Goal: Task Accomplishment & Management: Use online tool/utility

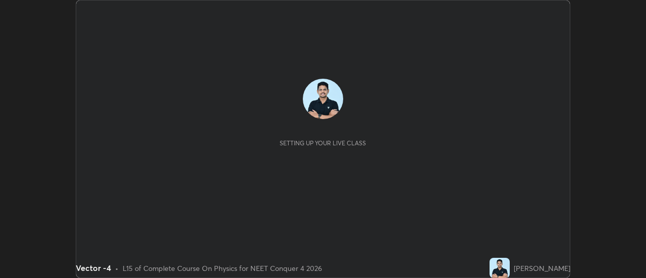
scroll to position [278, 646]
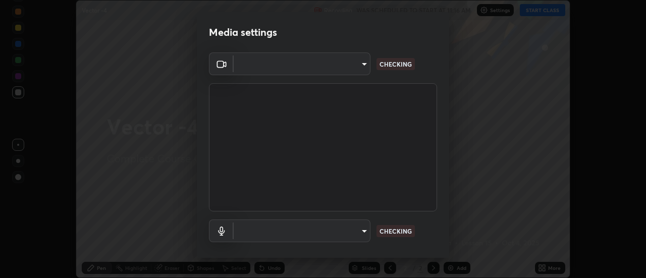
type input "4d90f54dc7ffe1487e568413c7b14cae350cfc35b2e27118c69c8ba223ba8cfa"
type input "27d2a09a22fdb598d36819dbd4663f49e947330e07e1e1e83070091d881619f0"
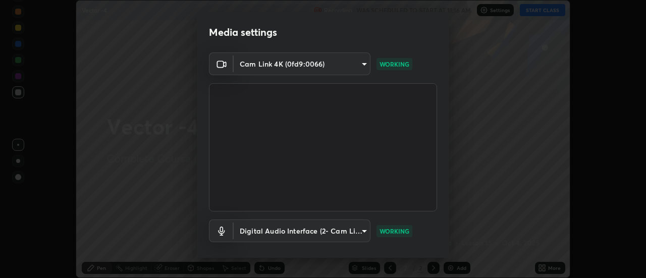
scroll to position [53, 0]
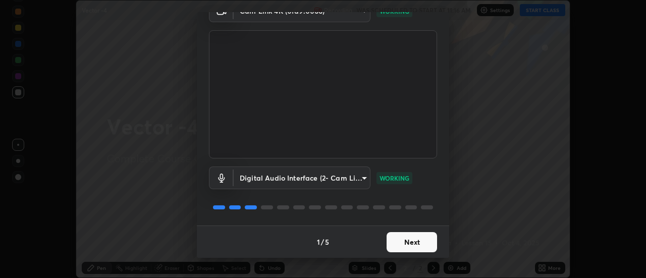
click at [416, 244] on button "Next" at bounding box center [412, 242] width 50 height 20
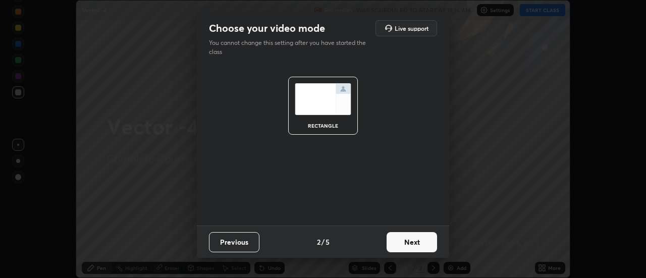
scroll to position [0, 0]
click at [415, 242] on button "Next" at bounding box center [412, 242] width 50 height 20
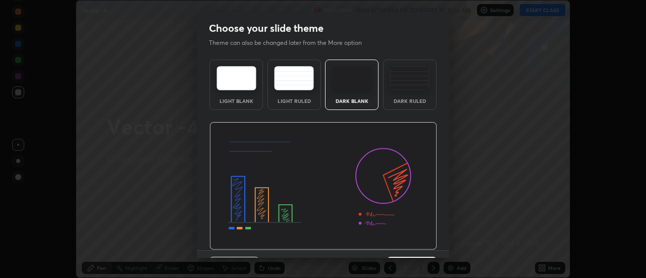
scroll to position [25, 0]
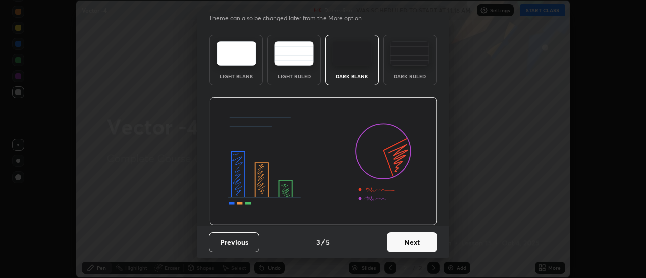
click at [411, 239] on button "Next" at bounding box center [412, 242] width 50 height 20
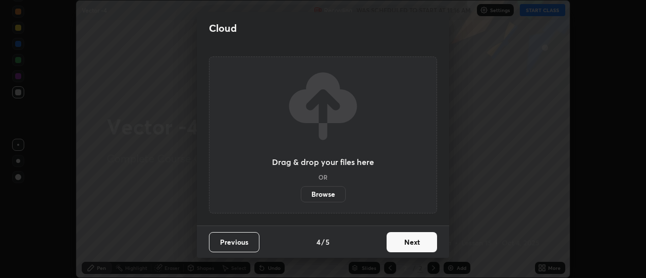
scroll to position [0, 0]
click at [332, 191] on label "Browse" at bounding box center [323, 194] width 45 height 16
click at [301, 191] on input "Browse" at bounding box center [301, 194] width 0 height 16
click at [406, 240] on button "Next" at bounding box center [412, 242] width 50 height 20
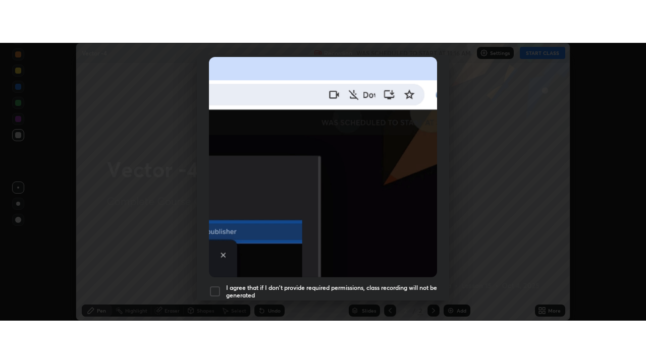
scroll to position [259, 0]
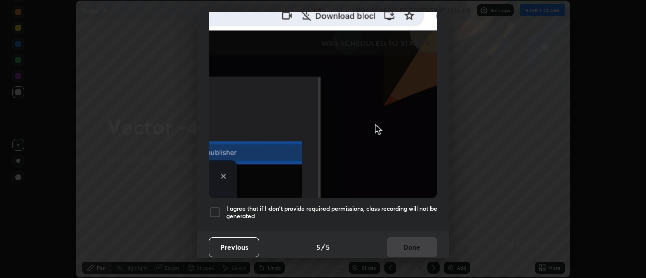
click at [218, 207] on div at bounding box center [215, 212] width 12 height 12
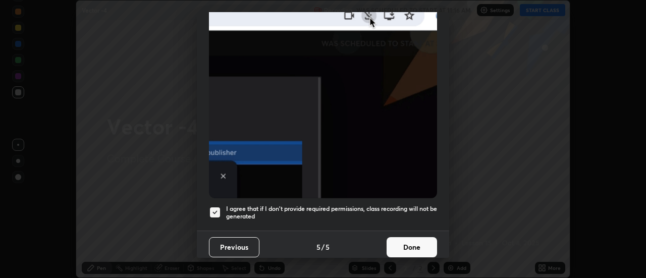
click at [405, 241] on button "Done" at bounding box center [412, 247] width 50 height 20
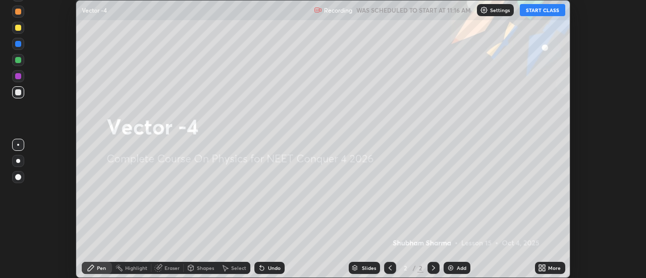
click at [549, 8] on button "START CLASS" at bounding box center [542, 10] width 45 height 12
click at [556, 264] on div "More" at bounding box center [550, 268] width 30 height 12
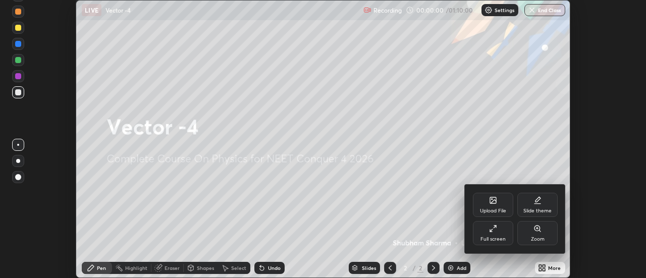
click at [495, 235] on div "Full screen" at bounding box center [493, 233] width 40 height 24
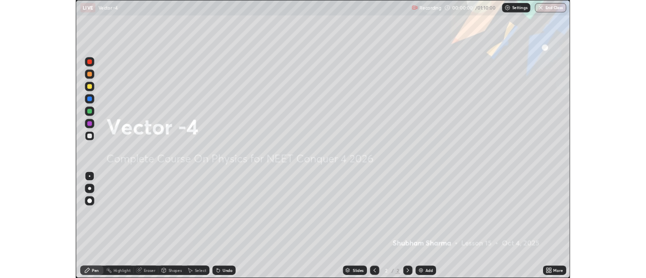
scroll to position [363, 646]
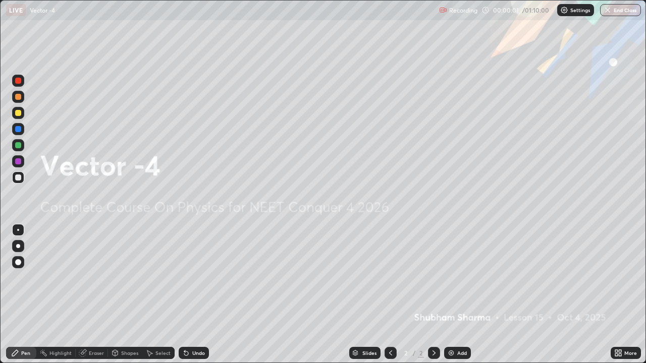
click at [460, 278] on div "Add" at bounding box center [462, 353] width 10 height 5
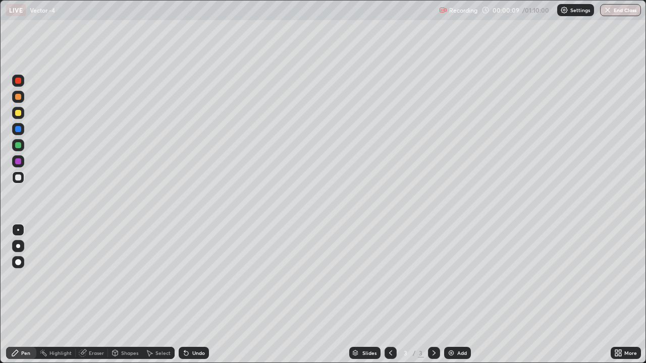
click at [17, 114] on div at bounding box center [18, 113] width 6 height 6
click at [20, 248] on div at bounding box center [18, 246] width 12 height 12
click at [188, 278] on icon at bounding box center [186, 353] width 8 height 8
click at [16, 178] on div at bounding box center [18, 178] width 6 height 6
click at [184, 278] on icon at bounding box center [184, 351] width 1 height 1
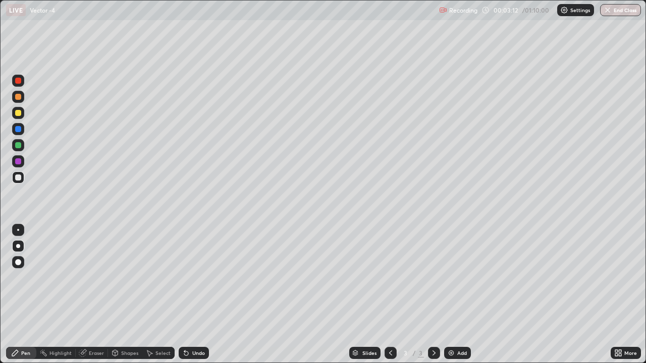
click at [185, 278] on icon at bounding box center [186, 354] width 4 height 4
click at [189, 278] on div "Undo" at bounding box center [194, 353] width 30 height 12
click at [190, 278] on div "Undo" at bounding box center [194, 353] width 30 height 12
click at [18, 114] on div at bounding box center [18, 113] width 6 height 6
click at [21, 130] on div at bounding box center [18, 129] width 6 height 6
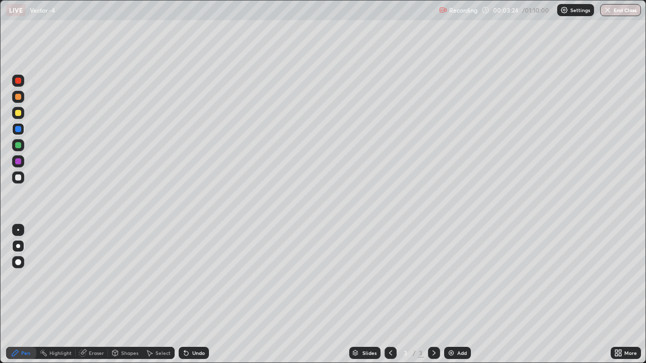
click at [17, 146] on div at bounding box center [18, 145] width 6 height 6
click at [185, 278] on icon at bounding box center [186, 354] width 4 height 4
click at [16, 173] on div at bounding box center [18, 178] width 12 height 12
click at [18, 128] on div at bounding box center [18, 129] width 6 height 6
click at [17, 112] on div at bounding box center [18, 113] width 6 height 6
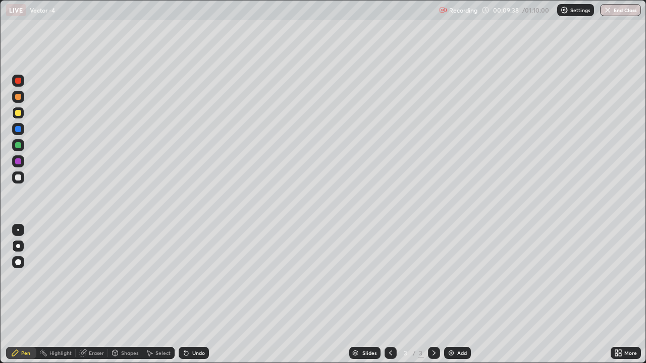
click at [152, 278] on icon at bounding box center [149, 353] width 8 height 8
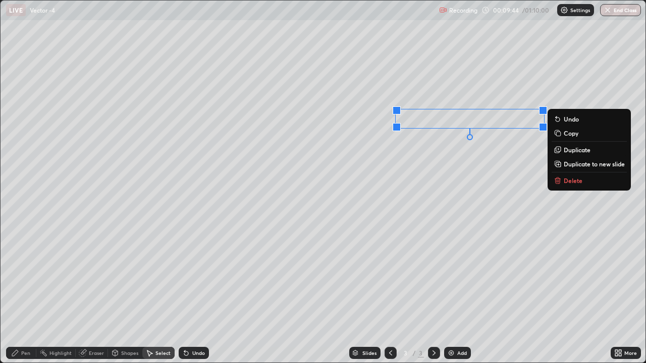
click at [196, 278] on div "Undo" at bounding box center [198, 353] width 13 height 5
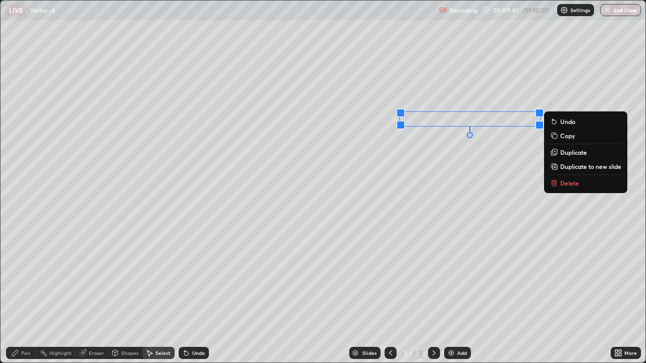
click at [377, 130] on div "0 ° Undo Copy Duplicate Duplicate to new slide Delete" at bounding box center [323, 182] width 645 height 362
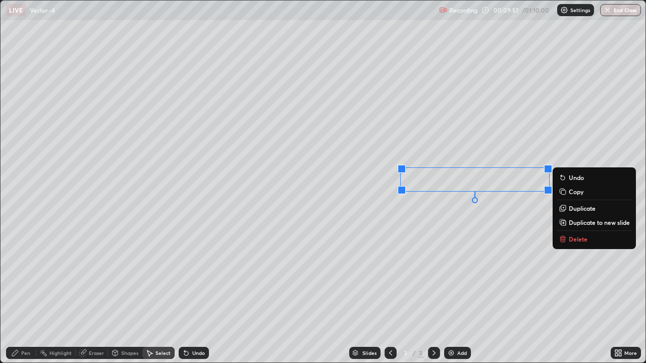
click at [28, 278] on div "Pen" at bounding box center [21, 353] width 30 height 12
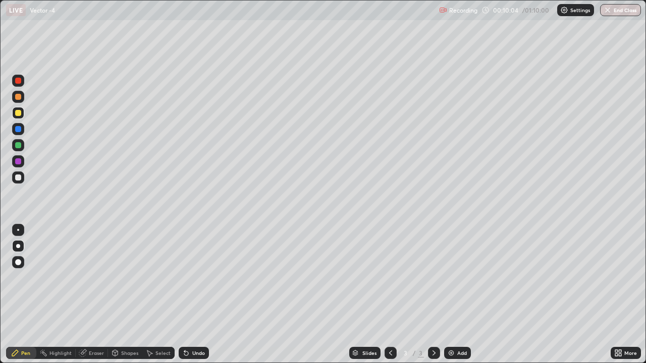
click at [197, 278] on div "Undo" at bounding box center [198, 353] width 13 height 5
click at [195, 278] on div "Undo" at bounding box center [198, 353] width 13 height 5
click at [195, 278] on div "Undo" at bounding box center [194, 353] width 30 height 12
click at [197, 278] on div "Undo" at bounding box center [194, 353] width 30 height 12
click at [197, 278] on div "Undo" at bounding box center [198, 353] width 13 height 5
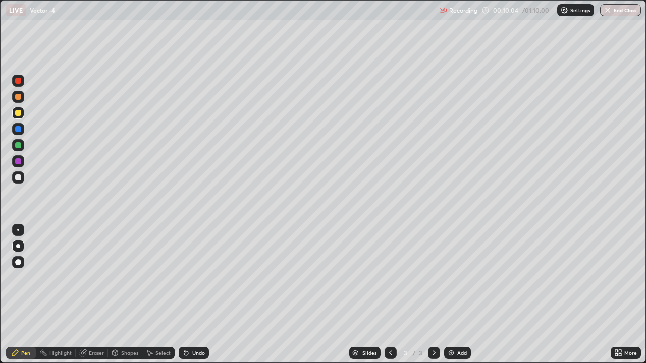
click at [197, 278] on div "Undo" at bounding box center [198, 353] width 13 height 5
click at [196, 278] on div "Undo" at bounding box center [194, 353] width 30 height 12
click at [196, 278] on div "Undo" at bounding box center [198, 353] width 13 height 5
click at [161, 278] on div "Select" at bounding box center [162, 353] width 15 height 5
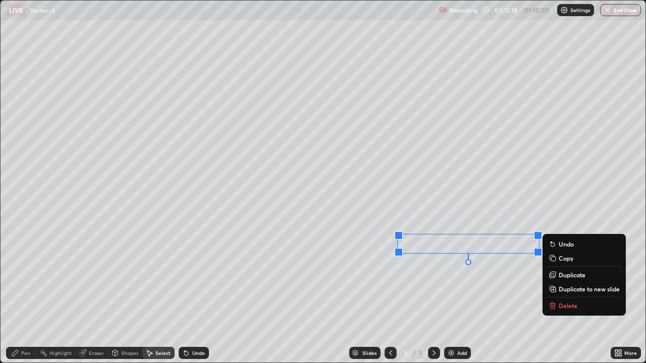
click at [507, 184] on div "0 ° Undo Copy Duplicate Duplicate to new slide Delete" at bounding box center [323, 182] width 645 height 362
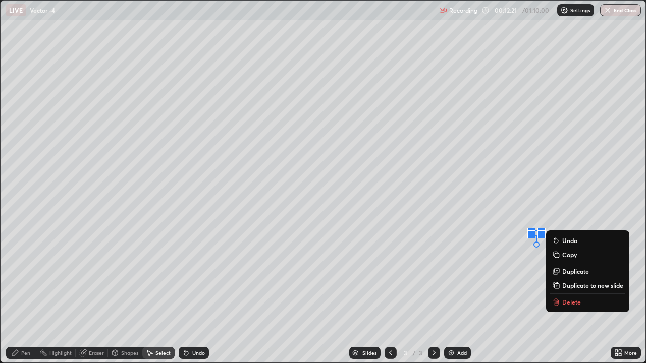
click at [30, 278] on div "Pen" at bounding box center [21, 353] width 30 height 12
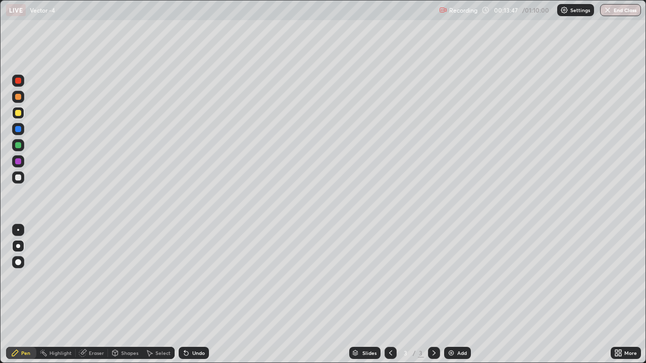
click at [434, 278] on icon at bounding box center [434, 353] width 8 height 8
click at [458, 278] on div "Add" at bounding box center [462, 353] width 10 height 5
click at [185, 278] on icon at bounding box center [186, 354] width 4 height 4
click at [188, 278] on div "Undo" at bounding box center [194, 353] width 30 height 12
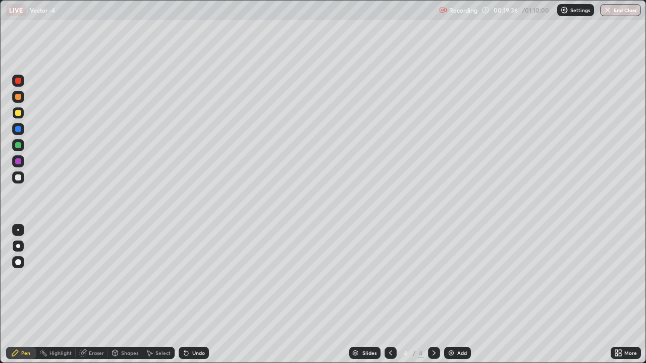
click at [198, 278] on div "Undo" at bounding box center [198, 353] width 13 height 5
click at [194, 278] on div "Undo" at bounding box center [194, 353] width 30 height 12
click at [196, 278] on div "Undo" at bounding box center [194, 353] width 30 height 12
click at [195, 278] on div "Undo" at bounding box center [198, 353] width 13 height 5
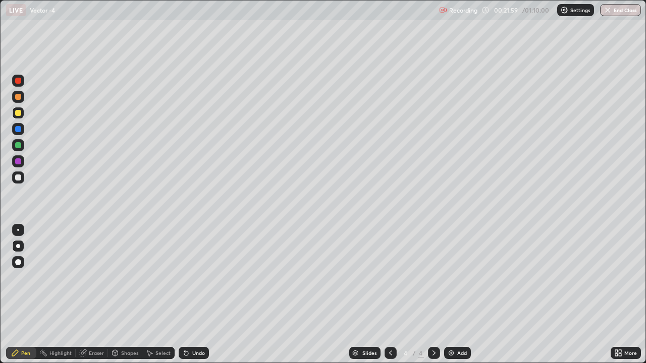
click at [193, 278] on div "Undo" at bounding box center [198, 353] width 13 height 5
click at [198, 278] on div "Undo" at bounding box center [198, 353] width 13 height 5
click at [195, 278] on div "Undo" at bounding box center [198, 353] width 13 height 5
click at [198, 278] on div "Undo" at bounding box center [194, 353] width 30 height 12
click at [194, 278] on div "Undo" at bounding box center [198, 353] width 13 height 5
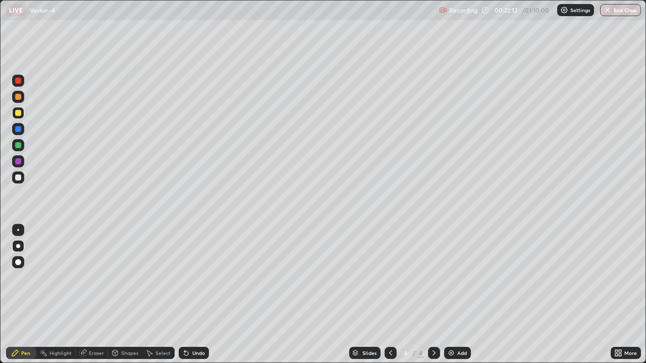
click at [192, 278] on div "Undo" at bounding box center [198, 353] width 13 height 5
click at [199, 278] on div "Undo" at bounding box center [198, 353] width 13 height 5
click at [195, 278] on div "Undo" at bounding box center [198, 353] width 13 height 5
click at [186, 278] on icon at bounding box center [186, 354] width 4 height 4
click at [185, 278] on icon at bounding box center [186, 354] width 4 height 4
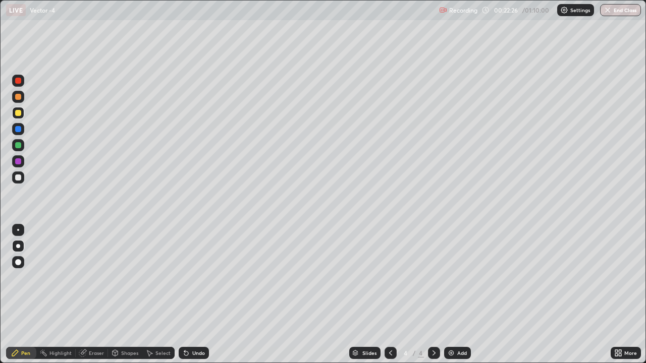
click at [188, 278] on div "Undo" at bounding box center [194, 353] width 30 height 12
click at [185, 278] on icon at bounding box center [186, 354] width 4 height 4
click at [184, 278] on icon at bounding box center [186, 354] width 4 height 4
click at [180, 278] on div "Undo" at bounding box center [194, 353] width 30 height 12
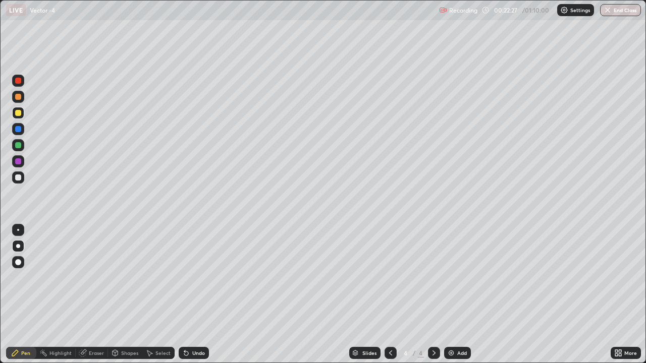
click at [179, 278] on div "Undo" at bounding box center [194, 353] width 30 height 12
click at [192, 278] on div "Undo" at bounding box center [198, 353] width 13 height 5
click at [154, 278] on div "Select" at bounding box center [158, 353] width 32 height 12
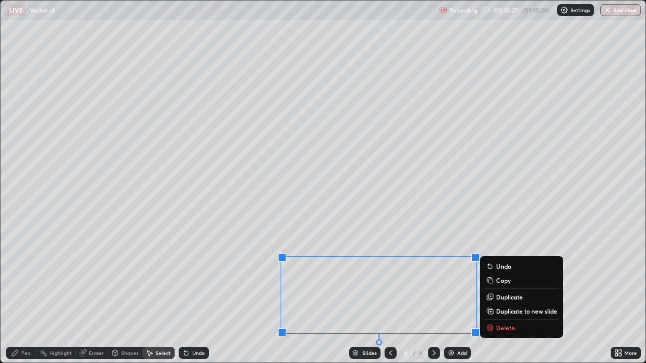
click at [499, 278] on p "Copy" at bounding box center [503, 281] width 15 height 8
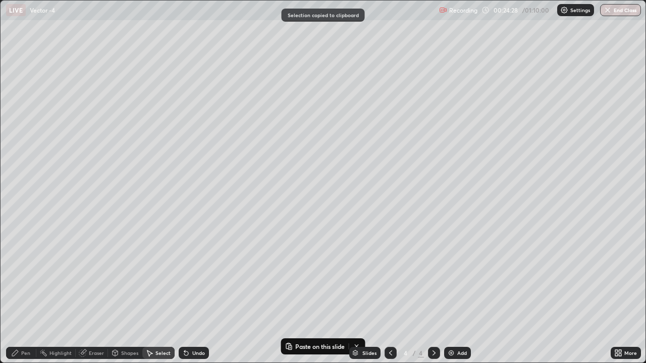
click at [455, 278] on div "Add" at bounding box center [457, 353] width 27 height 12
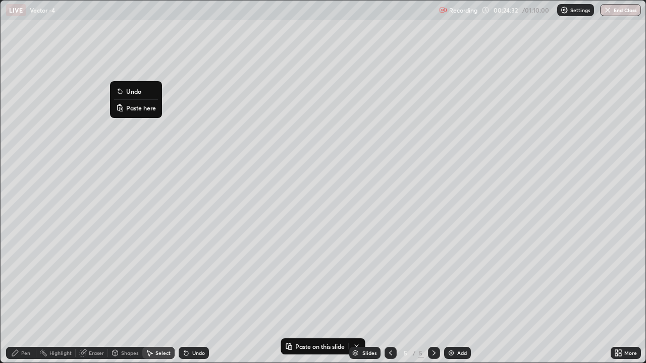
click at [140, 109] on p "Paste here" at bounding box center [141, 108] width 30 height 8
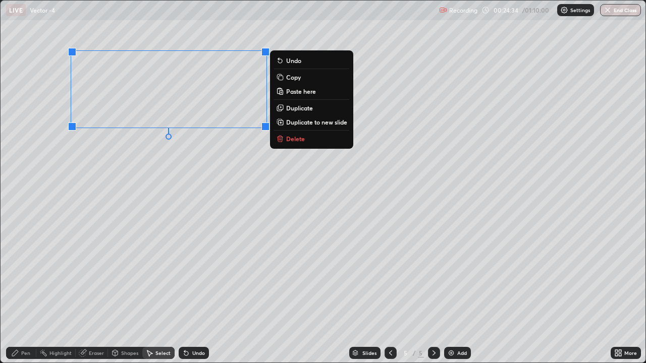
click at [86, 278] on icon at bounding box center [83, 353] width 8 height 8
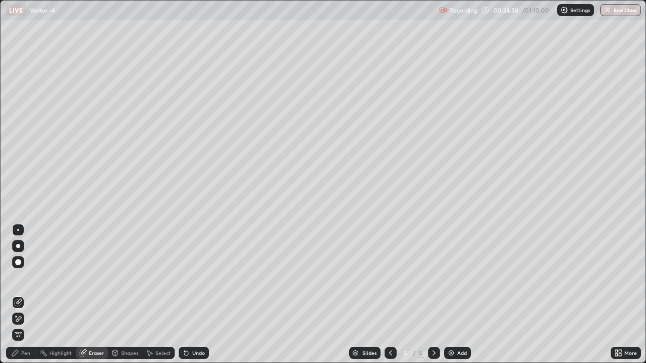
click at [27, 278] on div "Pen" at bounding box center [21, 353] width 30 height 12
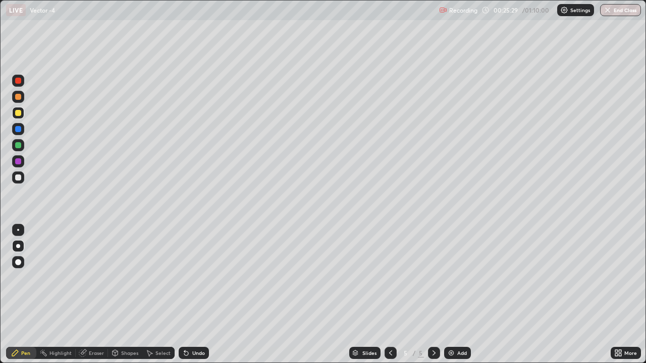
click at [16, 98] on div at bounding box center [18, 97] width 6 height 6
click at [194, 278] on div "Undo" at bounding box center [198, 353] width 13 height 5
click at [192, 278] on div "Undo" at bounding box center [198, 353] width 13 height 5
click at [19, 110] on div at bounding box center [18, 113] width 12 height 12
click at [200, 278] on div "Undo" at bounding box center [194, 353] width 30 height 12
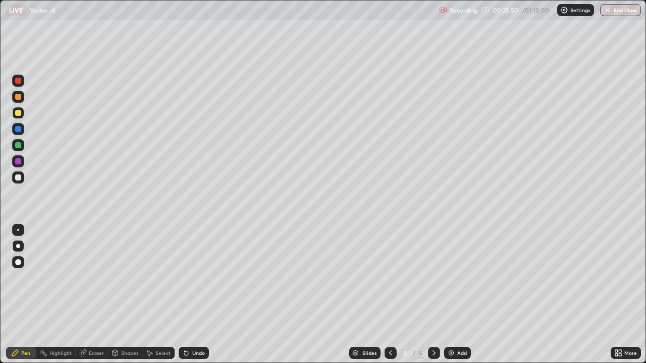
click at [198, 278] on div "Undo" at bounding box center [198, 353] width 13 height 5
click at [200, 278] on div "Undo" at bounding box center [198, 353] width 13 height 5
click at [198, 278] on div "Undo" at bounding box center [198, 353] width 13 height 5
click at [390, 278] on icon at bounding box center [391, 353] width 8 height 8
click at [439, 278] on div at bounding box center [434, 353] width 12 height 20
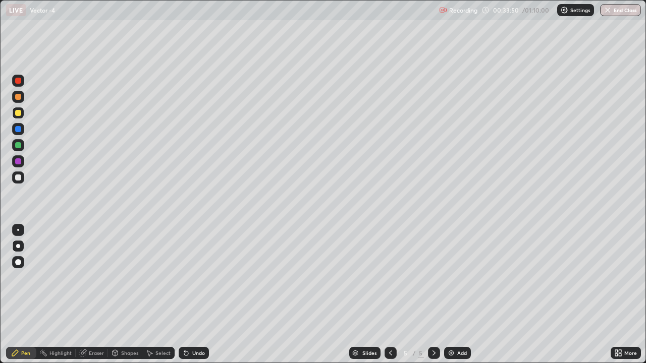
click at [188, 278] on icon at bounding box center [186, 353] width 8 height 8
click at [184, 278] on icon at bounding box center [186, 354] width 4 height 4
click at [184, 278] on icon at bounding box center [184, 351] width 1 height 1
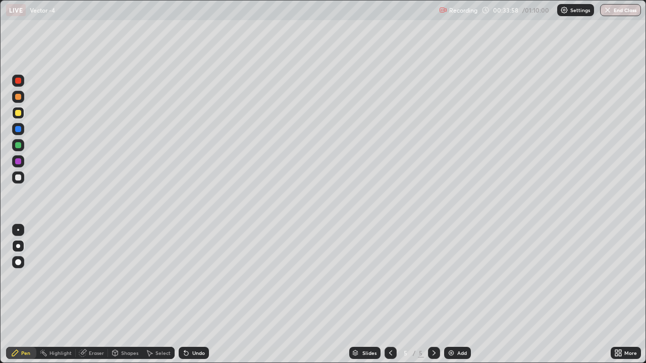
click at [185, 278] on icon at bounding box center [186, 354] width 4 height 4
click at [200, 278] on div "Undo" at bounding box center [198, 353] width 13 height 5
click at [197, 278] on div "Undo" at bounding box center [198, 353] width 13 height 5
click at [391, 278] on div at bounding box center [391, 353] width 12 height 12
click at [388, 278] on div at bounding box center [391, 353] width 12 height 12
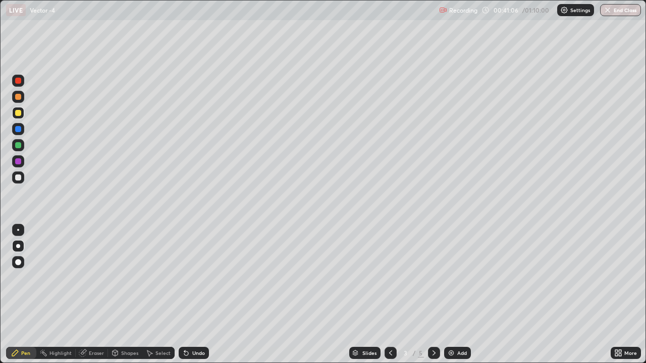
click at [198, 278] on div "Undo" at bounding box center [198, 353] width 13 height 5
click at [433, 278] on icon at bounding box center [434, 353] width 8 height 8
click at [433, 278] on div at bounding box center [434, 353] width 12 height 12
click at [199, 278] on div "Undo" at bounding box center [198, 353] width 13 height 5
click at [196, 278] on div "Undo" at bounding box center [198, 353] width 13 height 5
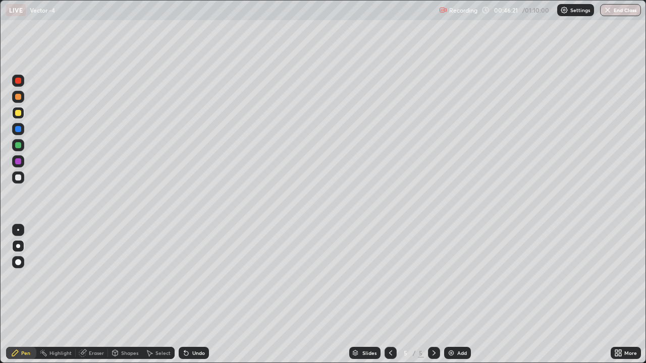
click at [204, 278] on div "Undo" at bounding box center [194, 353] width 30 height 12
click at [101, 278] on div "Eraser" at bounding box center [92, 353] width 32 height 12
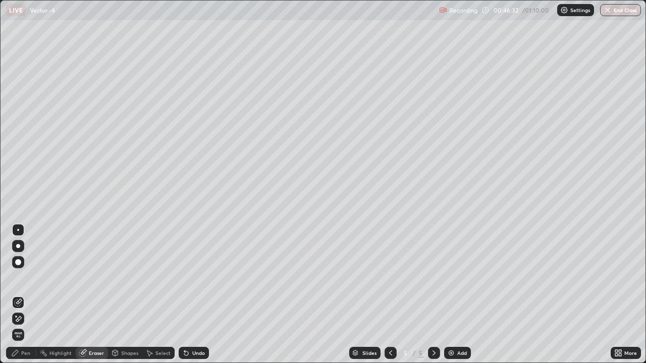
click at [23, 278] on div at bounding box center [18, 319] width 12 height 12
click at [23, 278] on div "Pen" at bounding box center [25, 353] width 9 height 5
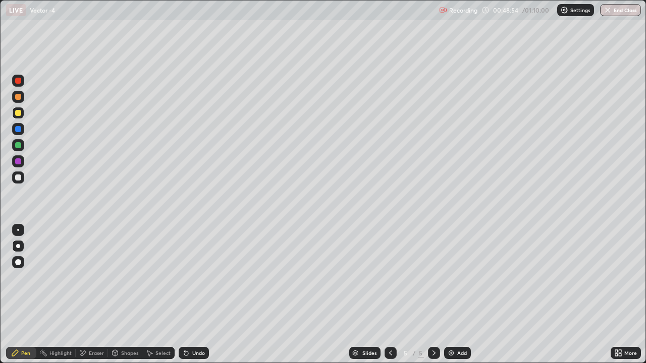
click at [461, 278] on div "Add" at bounding box center [457, 353] width 27 height 12
click at [187, 278] on div "Undo" at bounding box center [194, 353] width 30 height 12
click at [185, 278] on icon at bounding box center [186, 354] width 4 height 4
click at [385, 278] on div at bounding box center [391, 353] width 12 height 12
click at [434, 278] on icon at bounding box center [434, 353] width 8 height 8
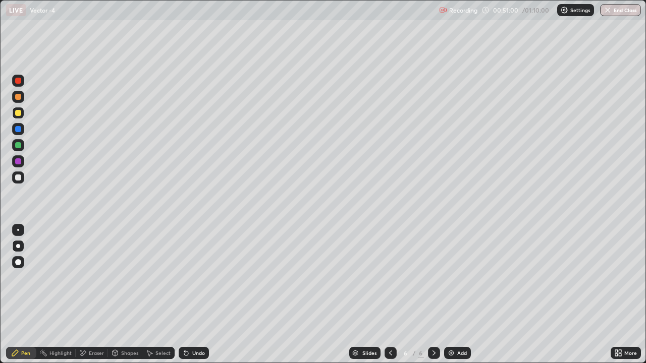
click at [197, 278] on div "Undo" at bounding box center [198, 353] width 13 height 5
click at [192, 278] on div "Undo" at bounding box center [198, 353] width 13 height 5
click at [191, 278] on div "Undo" at bounding box center [194, 353] width 30 height 12
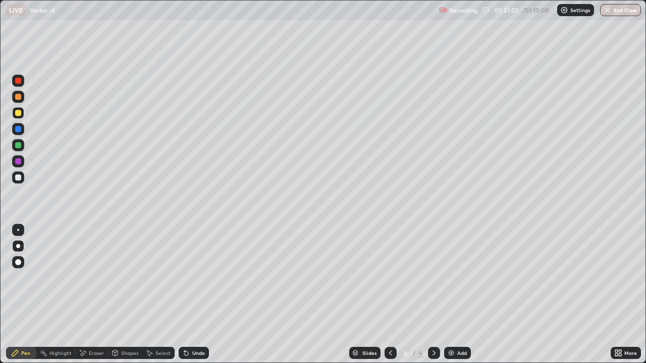
click at [194, 278] on div "Undo" at bounding box center [198, 353] width 13 height 5
click at [98, 278] on div "Eraser" at bounding box center [96, 353] width 15 height 5
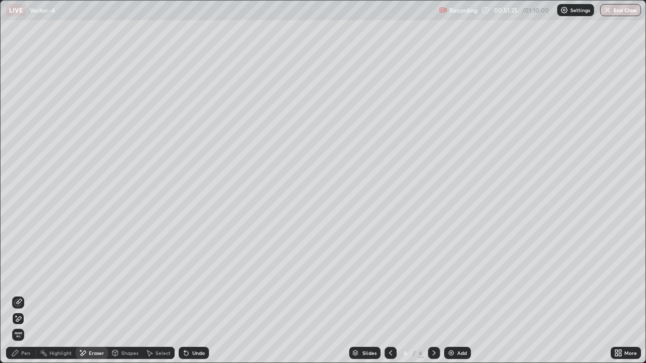
click at [28, 278] on div "Pen" at bounding box center [25, 353] width 9 height 5
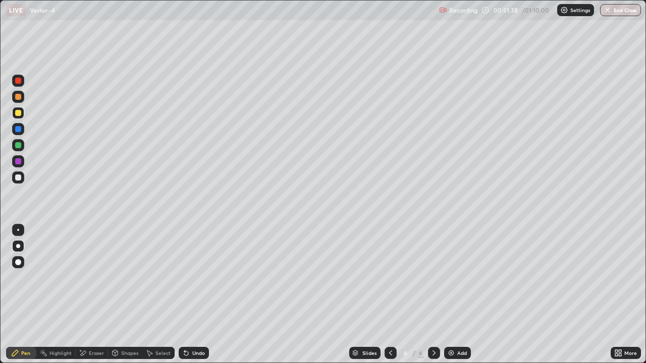
click at [190, 278] on div "Undo" at bounding box center [194, 353] width 30 height 12
click at [80, 278] on icon at bounding box center [80, 350] width 1 height 1
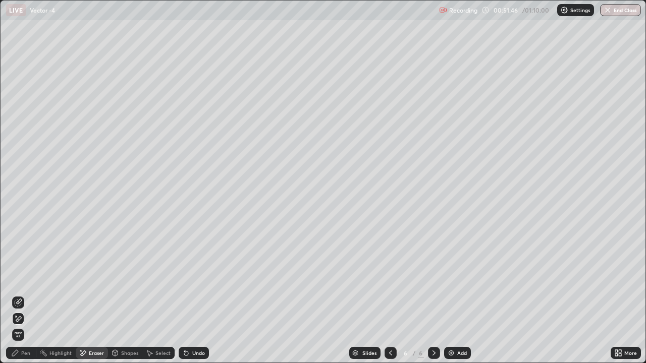
click at [15, 278] on div "Pen" at bounding box center [21, 353] width 30 height 12
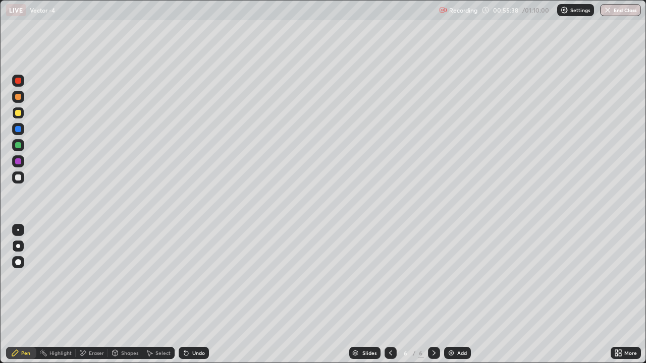
click at [618, 11] on button "End Class" at bounding box center [620, 10] width 41 height 12
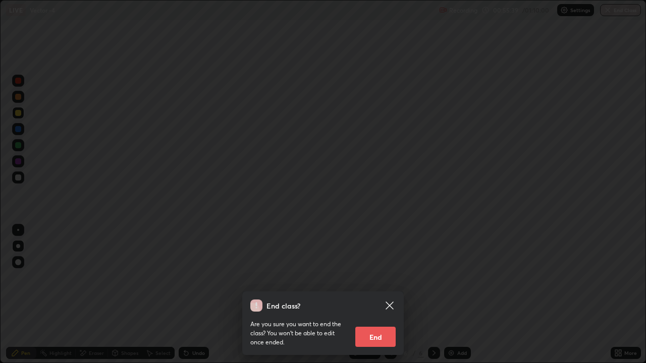
click at [376, 278] on button "End" at bounding box center [375, 337] width 40 height 20
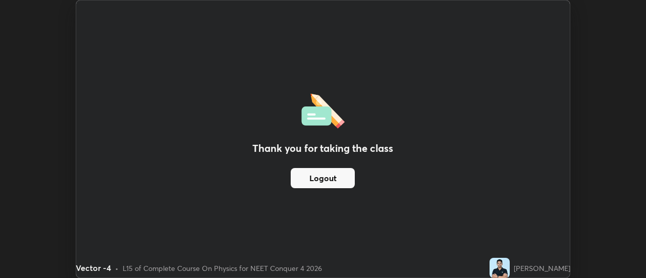
scroll to position [50206, 49838]
click at [325, 178] on button "Logout" at bounding box center [323, 178] width 64 height 20
click at [334, 180] on button "Logout" at bounding box center [323, 178] width 64 height 20
click at [332, 179] on button "Logout" at bounding box center [323, 178] width 64 height 20
click at [244, 7] on div "Vector -4" at bounding box center [255, 10] width 347 height 20
